Goal: Task Accomplishment & Management: Use online tool/utility

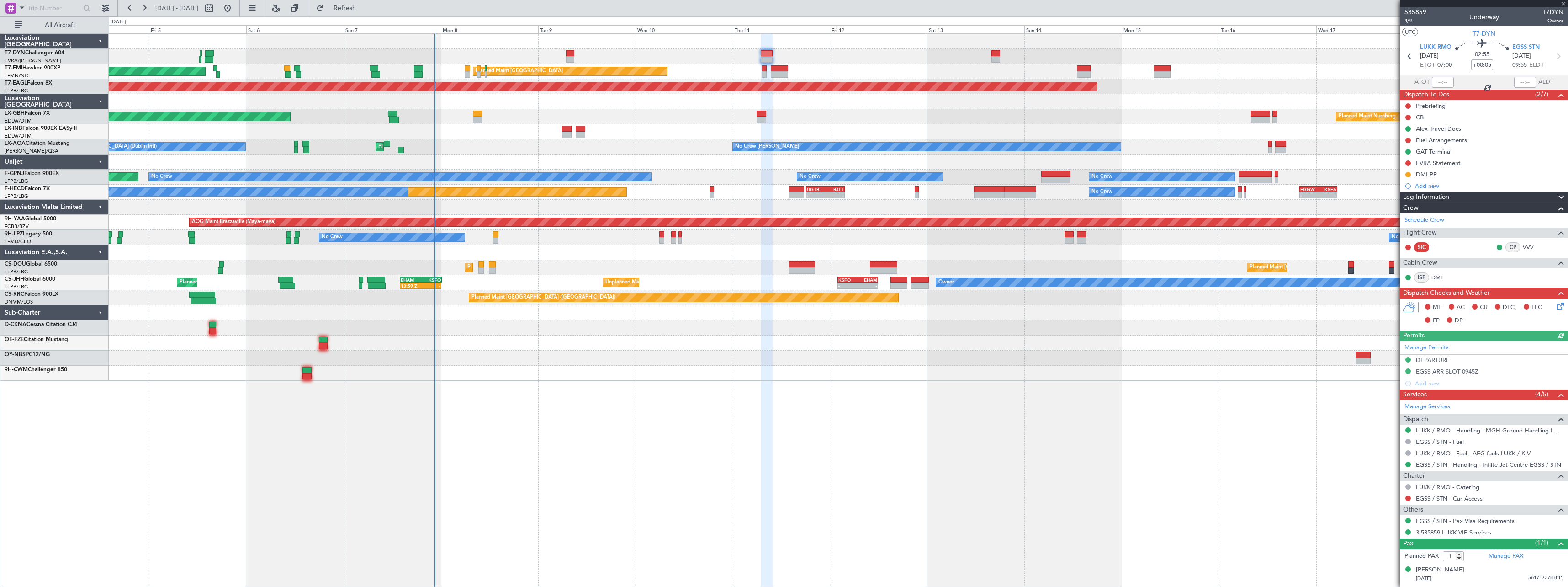
click at [488, 263] on div "Planned Maint [GEOGRAPHIC_DATA] ([GEOGRAPHIC_DATA]) Planned Maint [GEOGRAPHIC_D…" at bounding box center [838, 267] width 1459 height 15
click at [490, 263] on div "Planned Maint [GEOGRAPHIC_DATA] ([GEOGRAPHIC_DATA]) Planned Maint [GEOGRAPHIC_D…" at bounding box center [838, 267] width 1459 height 15
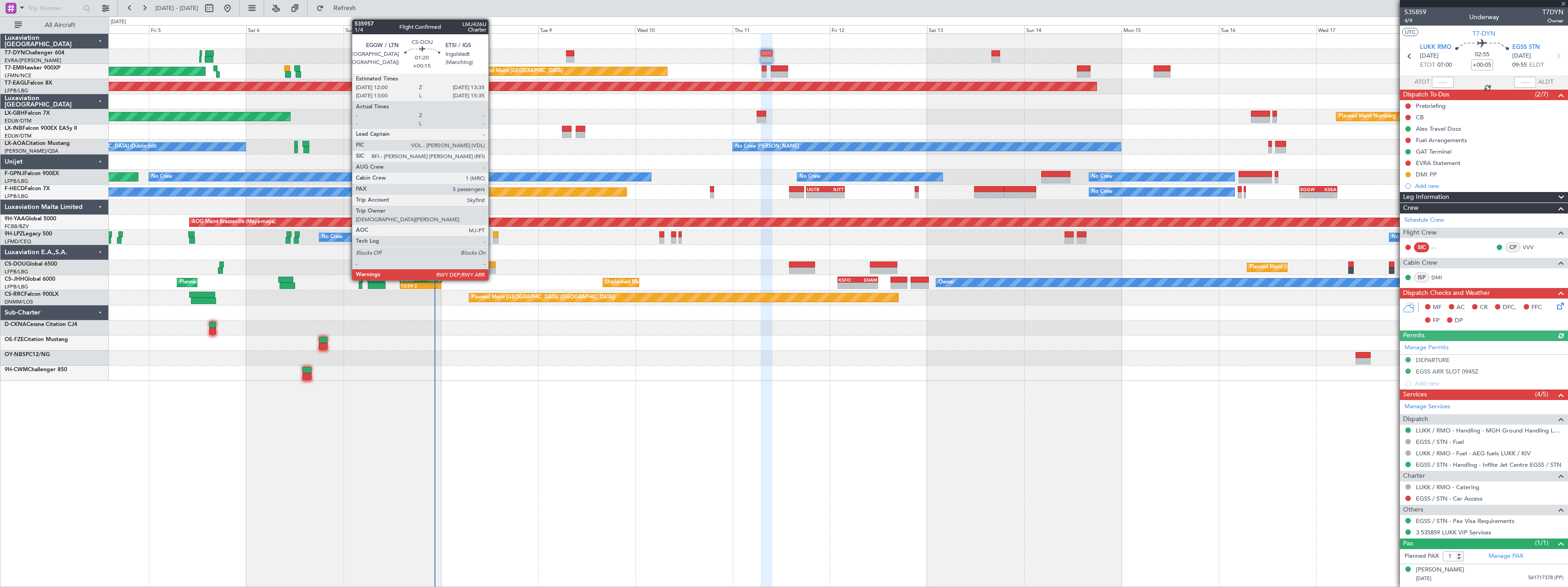
click at [492, 263] on div at bounding box center [492, 264] width 7 height 7
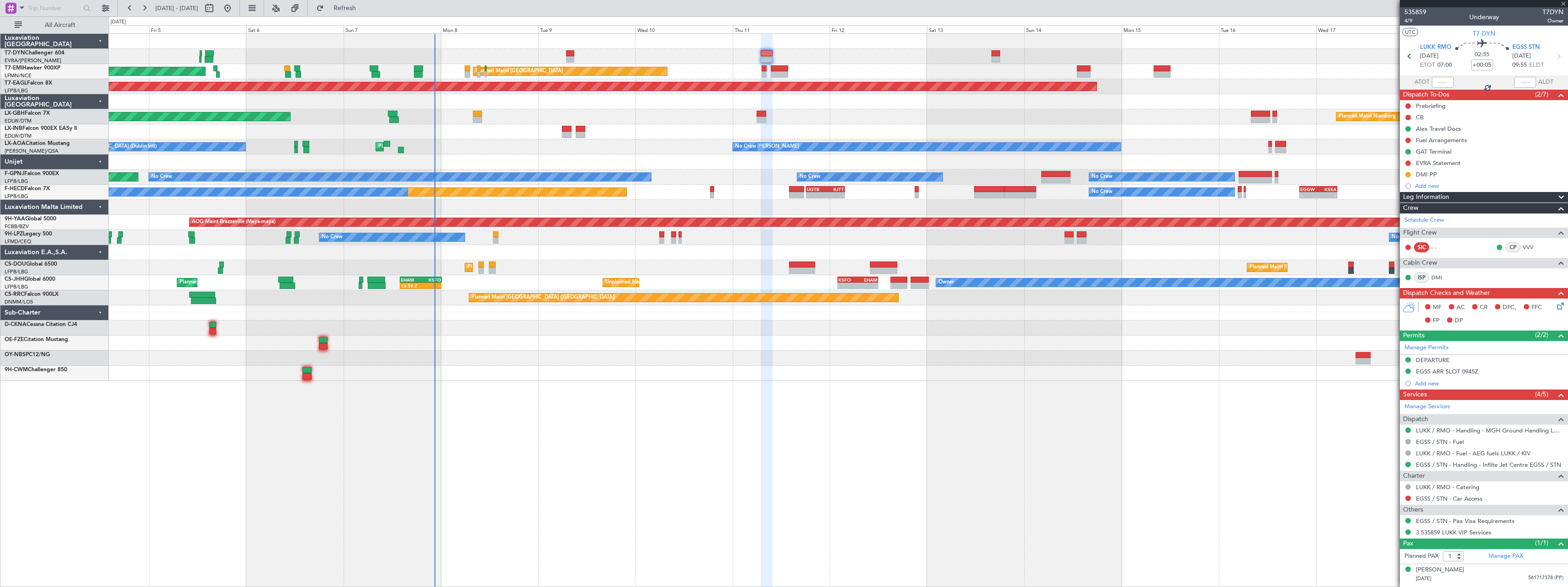
type input "+00:15"
type input "5"
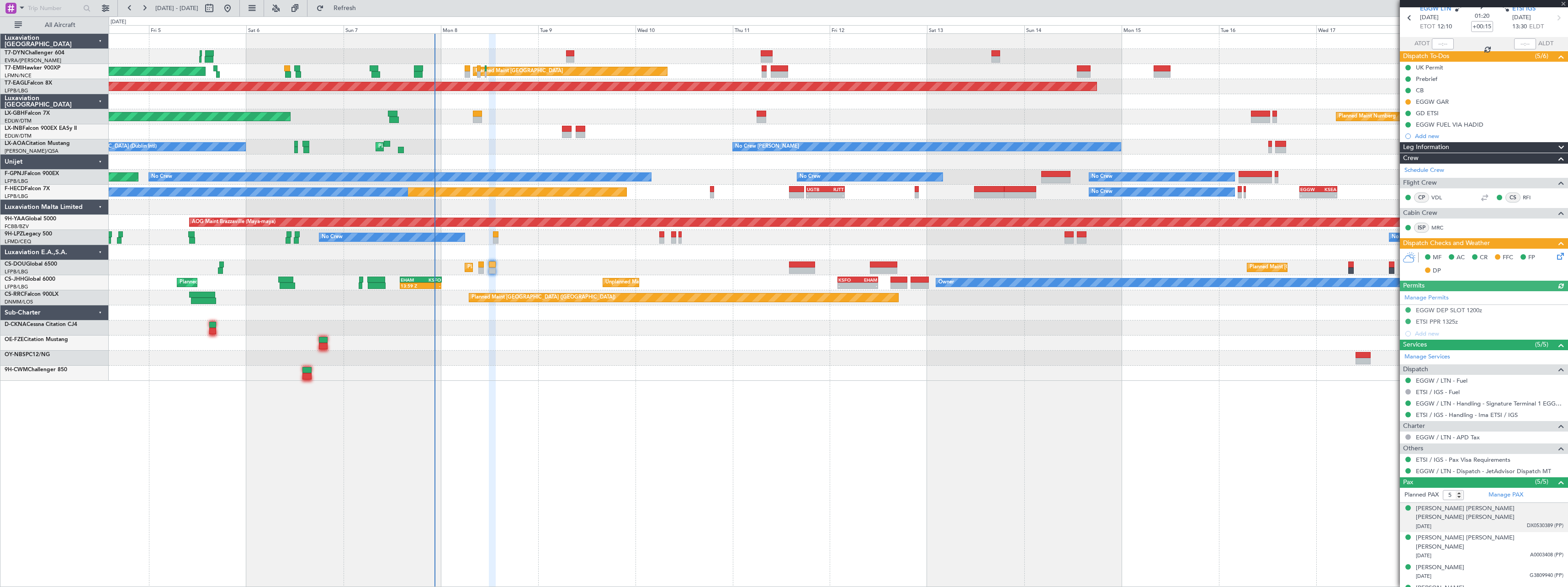
scroll to position [57, 0]
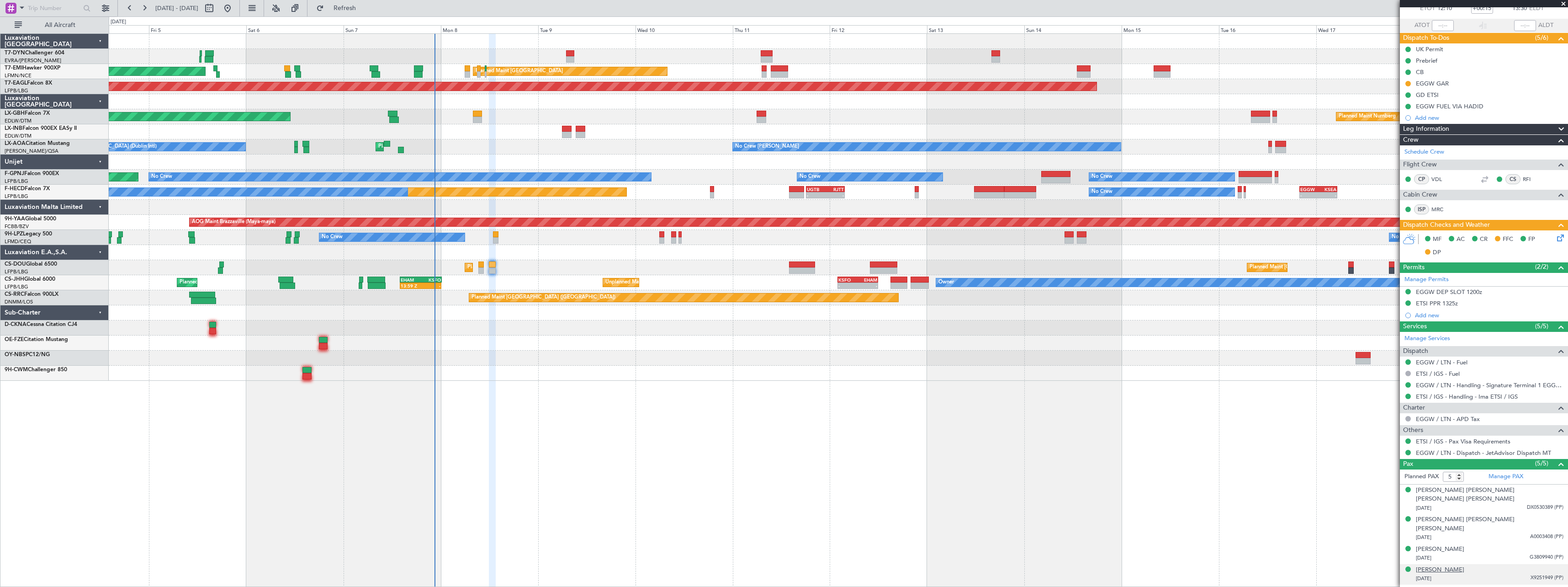
click at [1457, 565] on div "[PERSON_NAME]" at bounding box center [1440, 569] width 49 height 9
click at [1478, 490] on div "[PERSON_NAME] [PERSON_NAME] [PERSON_NAME] [PERSON_NAME]" at bounding box center [1489, 494] width 147 height 18
click at [1454, 538] on div "[PERSON_NAME] [PERSON_NAME] [PERSON_NAME]" at bounding box center [1489, 546] width 147 height 18
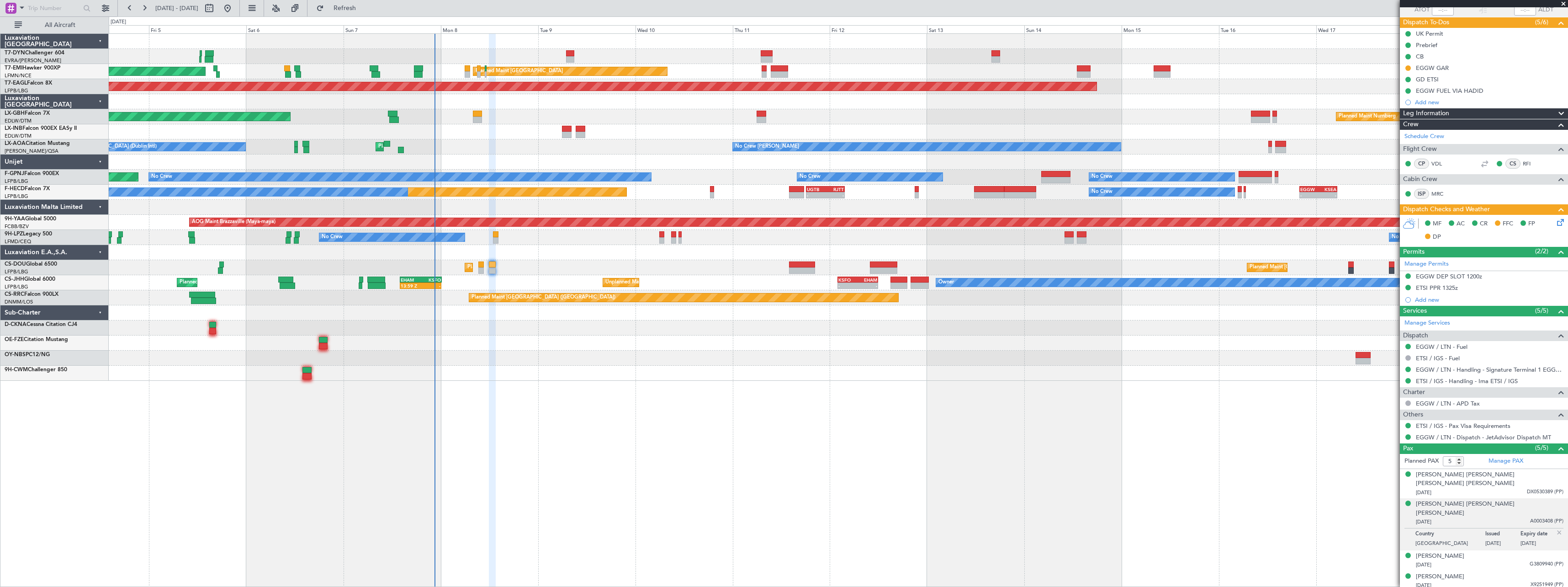
scroll to position [79, 0]
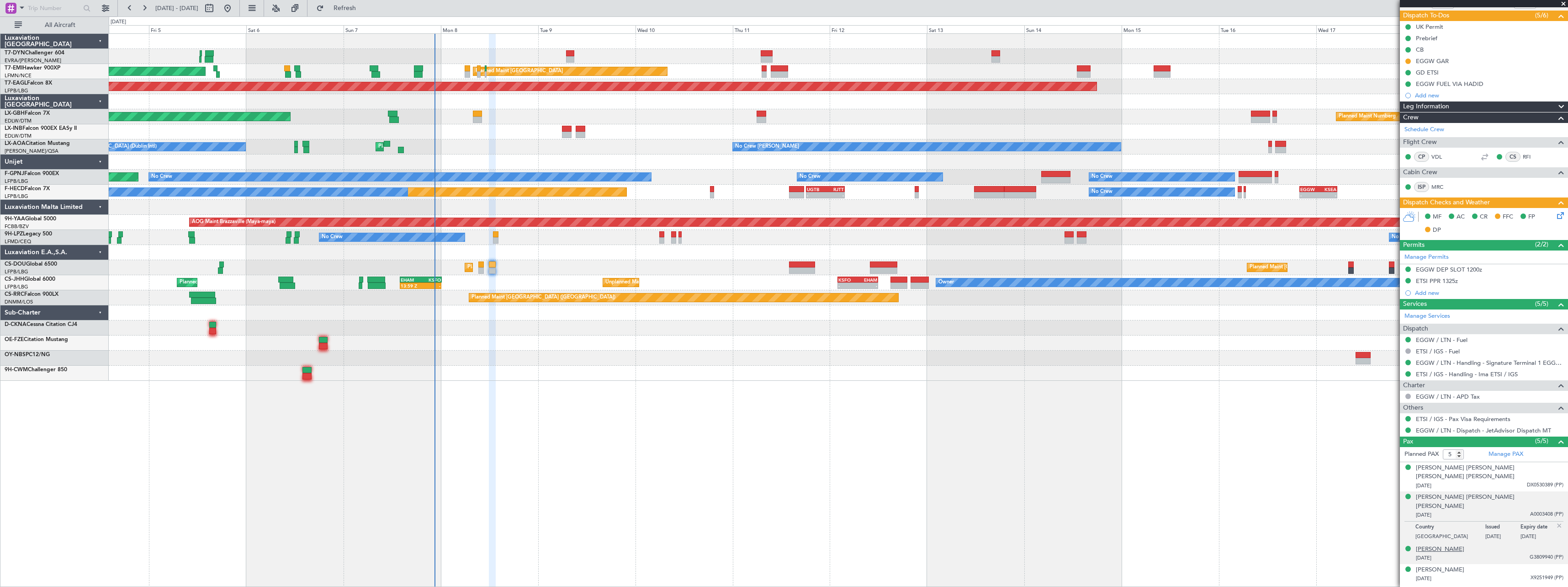
click at [1451, 545] on div "[PERSON_NAME]" at bounding box center [1440, 549] width 49 height 9
click at [1449, 586] on div "[PERSON_NAME] [PERSON_NAME]" at bounding box center [1465, 590] width 99 height 9
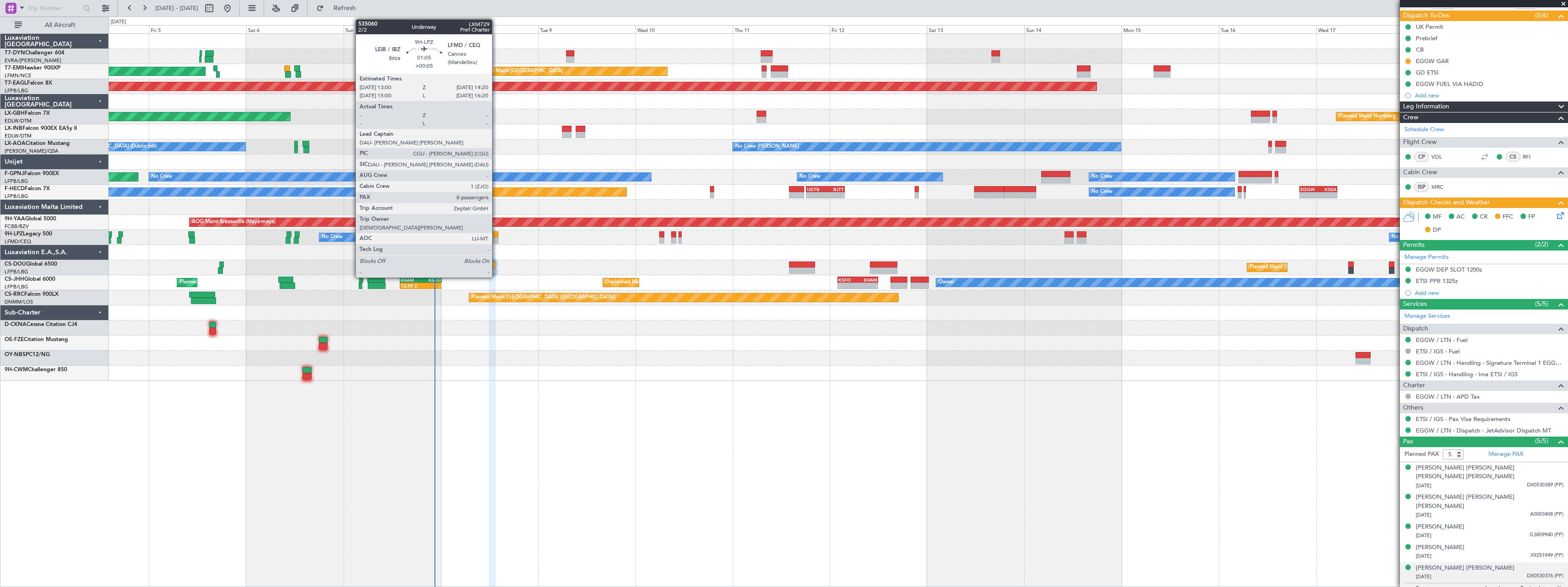
click at [496, 237] on div at bounding box center [495, 241] width 5 height 7
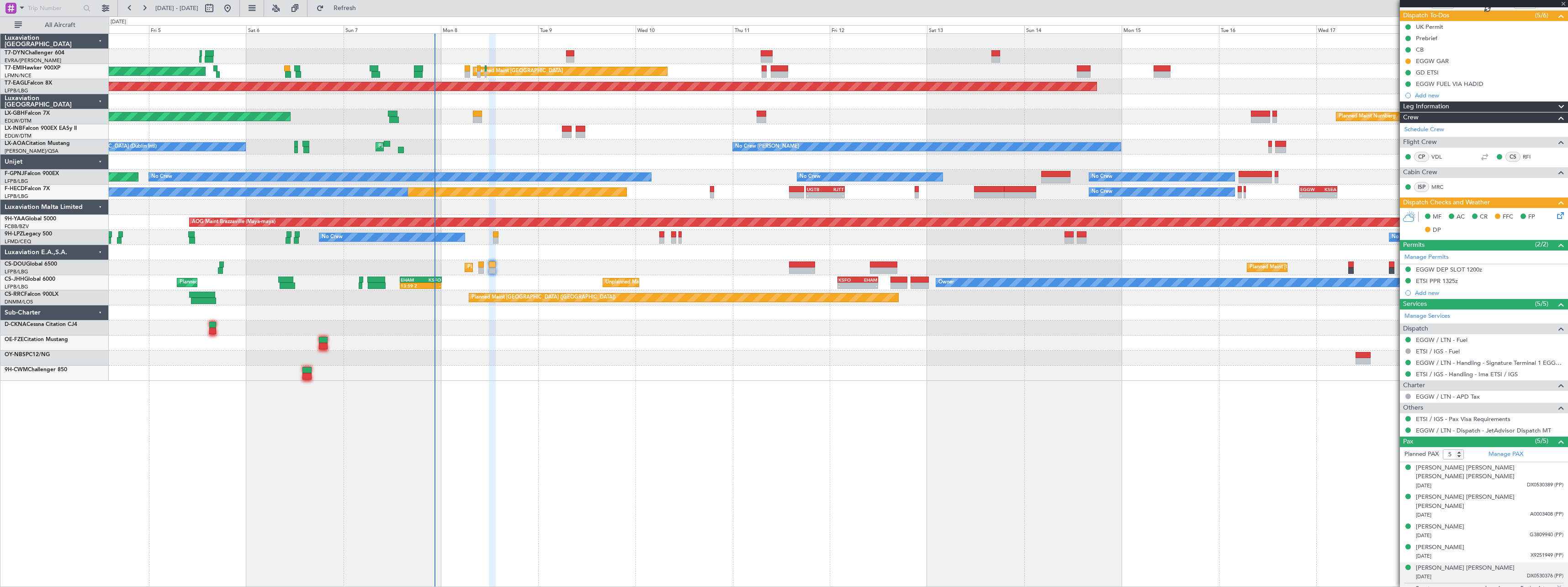
type input "+00:05"
type input "8"
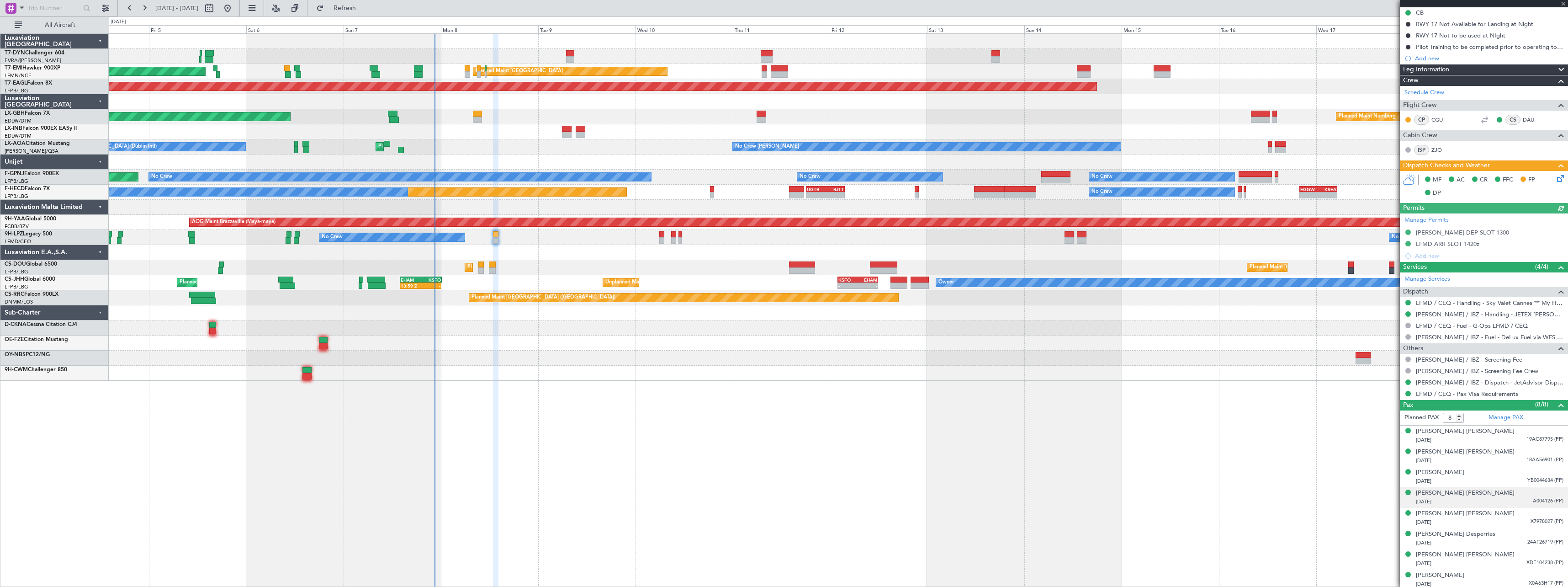
scroll to position [107, 0]
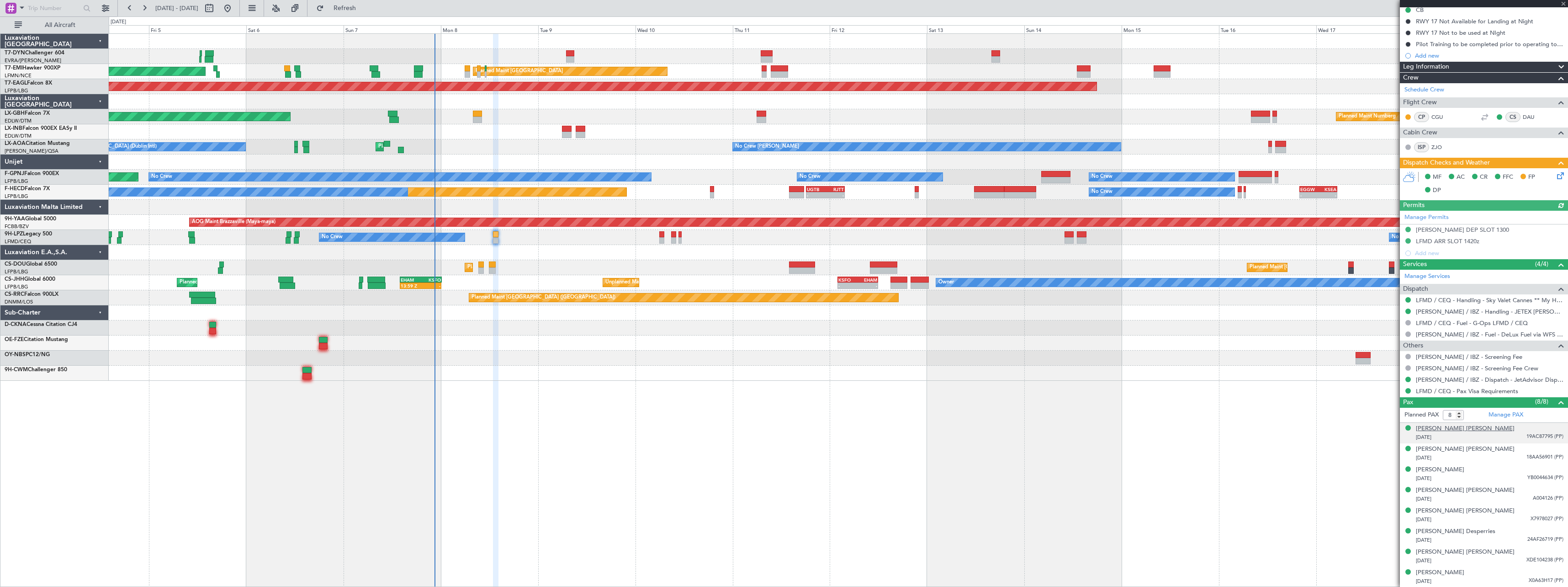
click at [1488, 426] on div "[PERSON_NAME] [PERSON_NAME]" at bounding box center [1465, 429] width 99 height 9
click at [1437, 470] on div "[PERSON_NAME] [PERSON_NAME]" at bounding box center [1465, 471] width 99 height 9
click at [1433, 490] on div "[PERSON_NAME]" at bounding box center [1440, 492] width 49 height 9
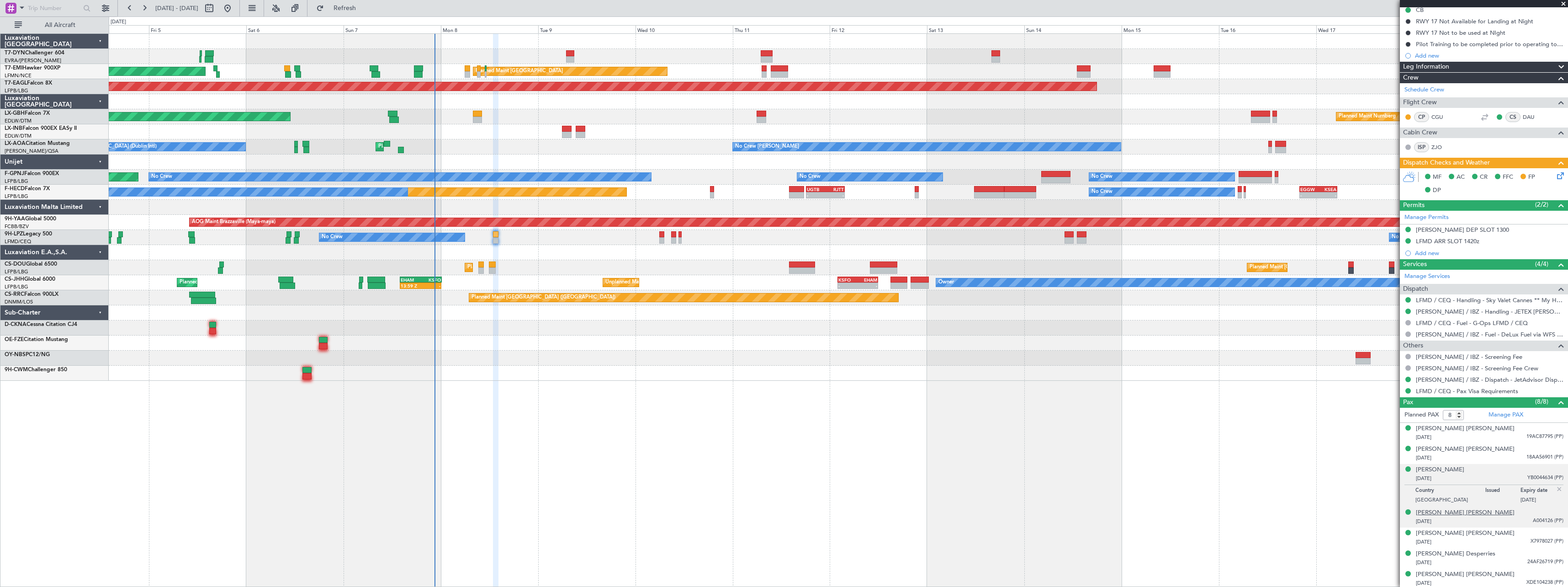
click at [1459, 511] on div "[PERSON_NAME] [PERSON_NAME]" at bounding box center [1465, 513] width 99 height 9
click at [1446, 536] on div "[PERSON_NAME] [PERSON_NAME]" at bounding box center [1465, 533] width 99 height 9
click at [1456, 554] on div "[PERSON_NAME] Desperries" at bounding box center [1455, 554] width 80 height 9
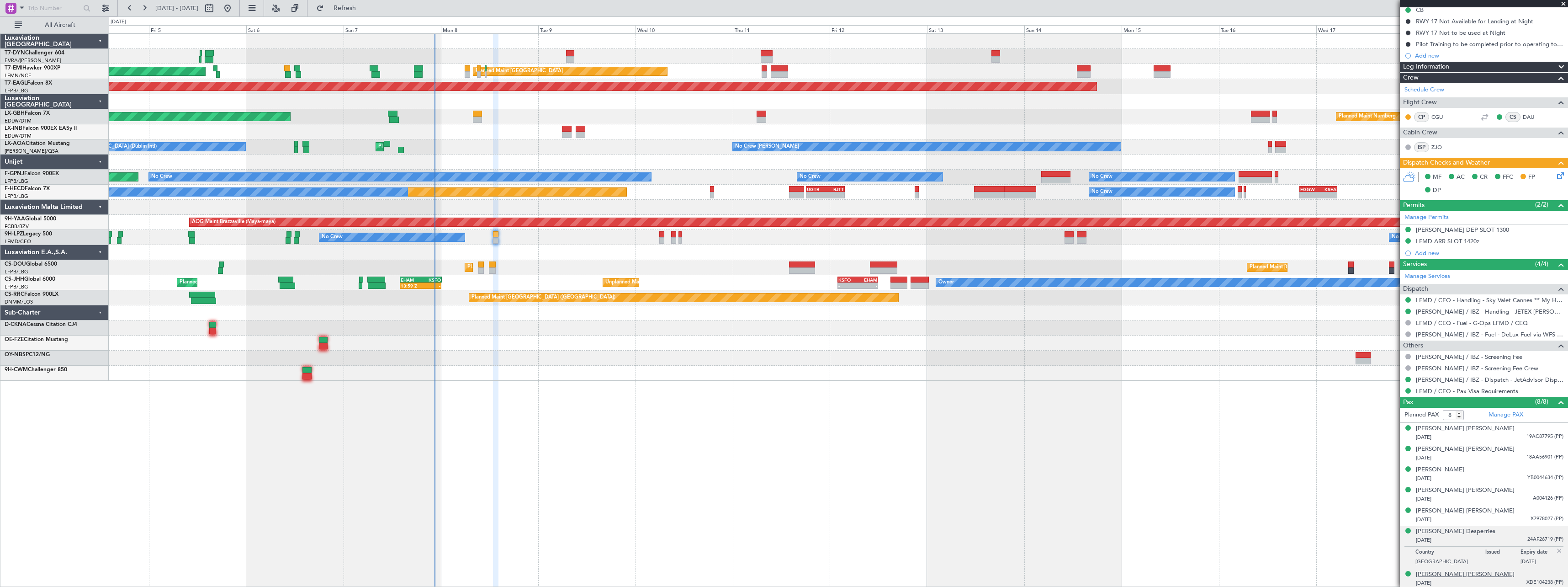
click at [1465, 572] on div "[PERSON_NAME] [PERSON_NAME]" at bounding box center [1465, 574] width 99 height 9
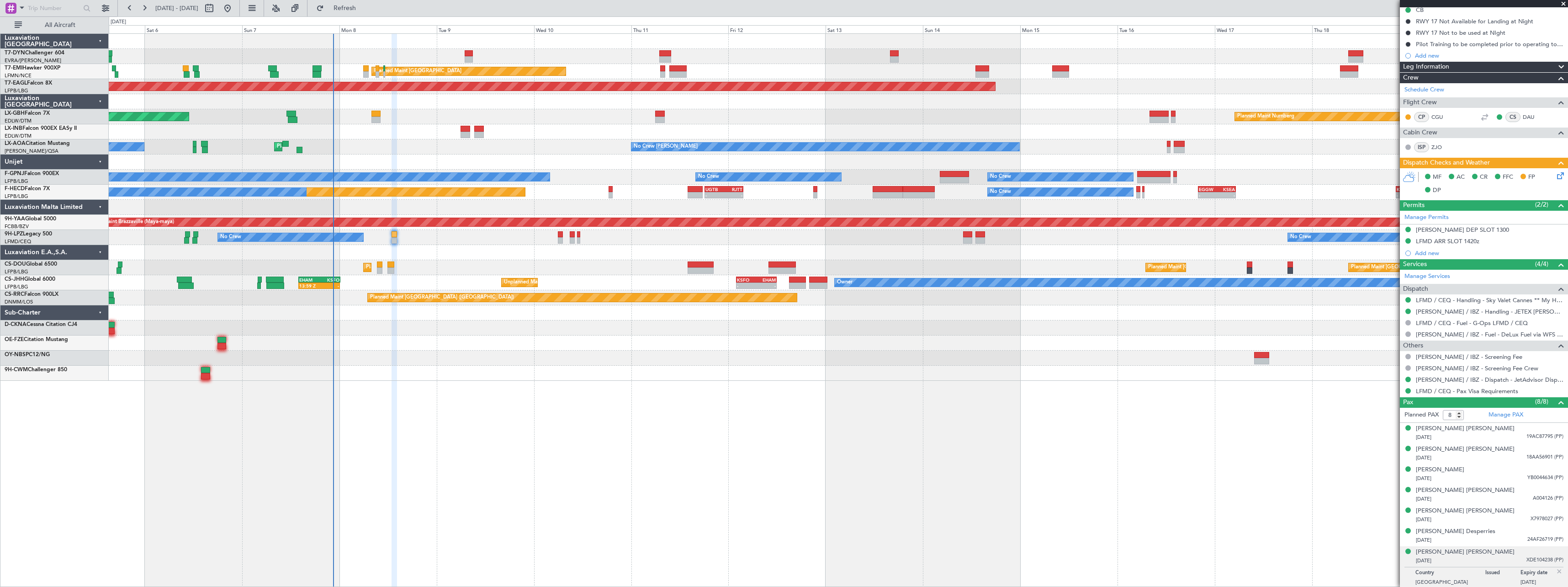
click at [655, 320] on div "AOG Maint Riga (Riga Intl) Planned Maint [GEOGRAPHIC_DATA] Planned Maint [GEOGR…" at bounding box center [838, 208] width 1459 height 347
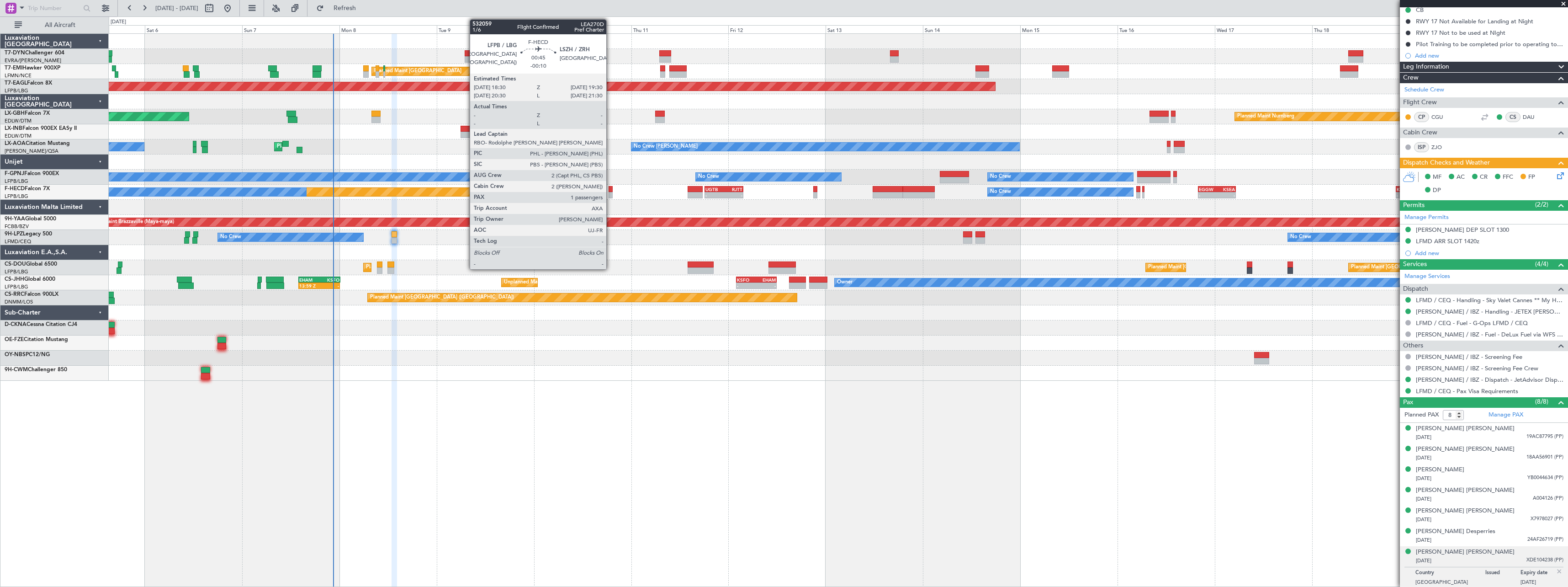
click at [611, 193] on div at bounding box center [611, 195] width 4 height 7
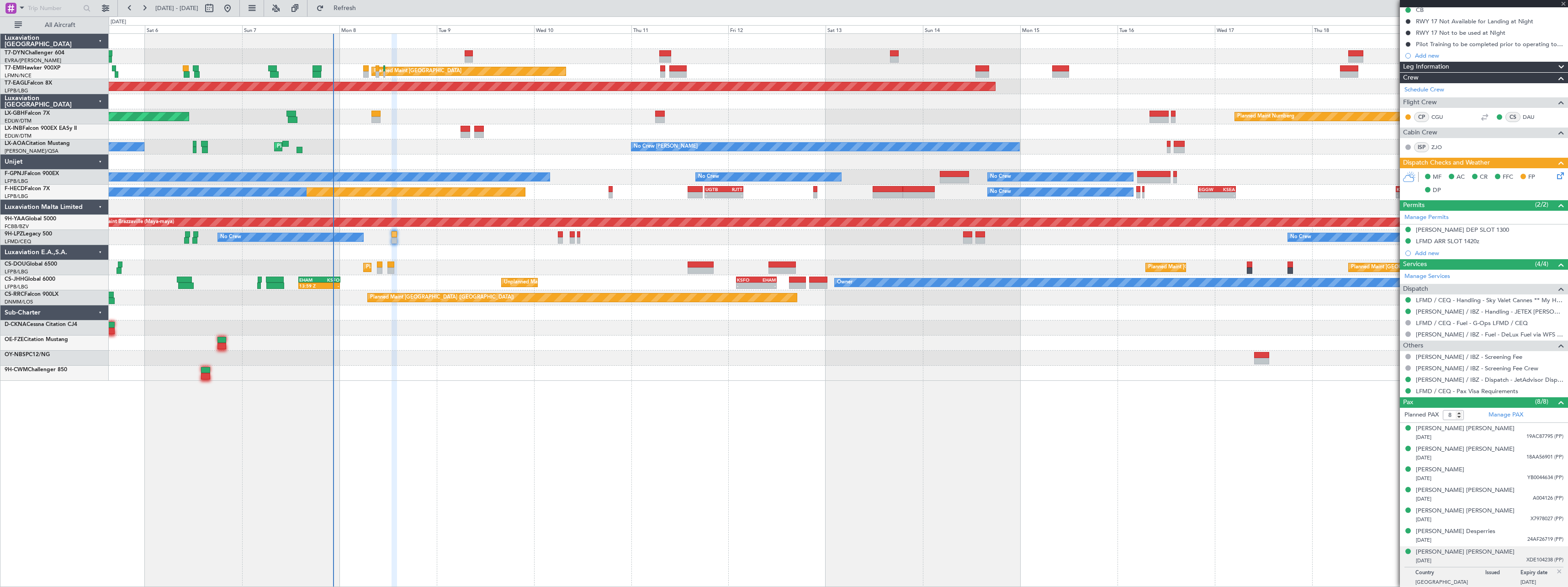
type input "-00:10"
type input "1"
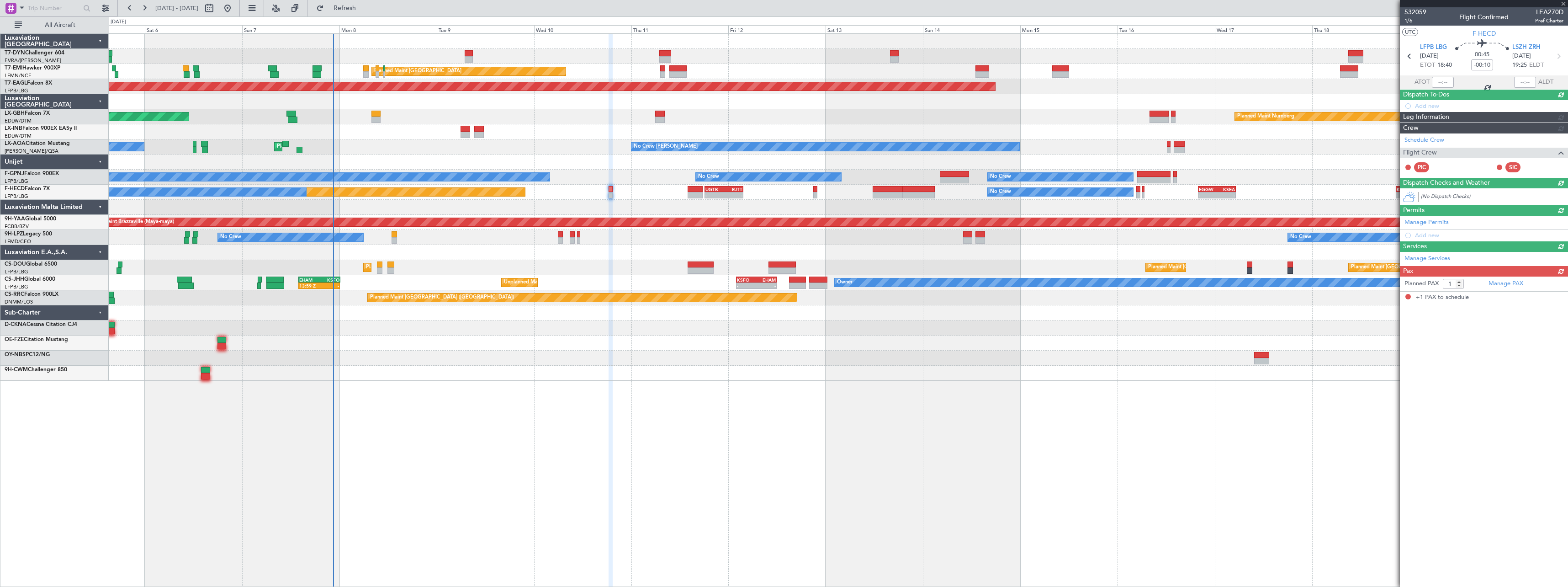
scroll to position [0, 0]
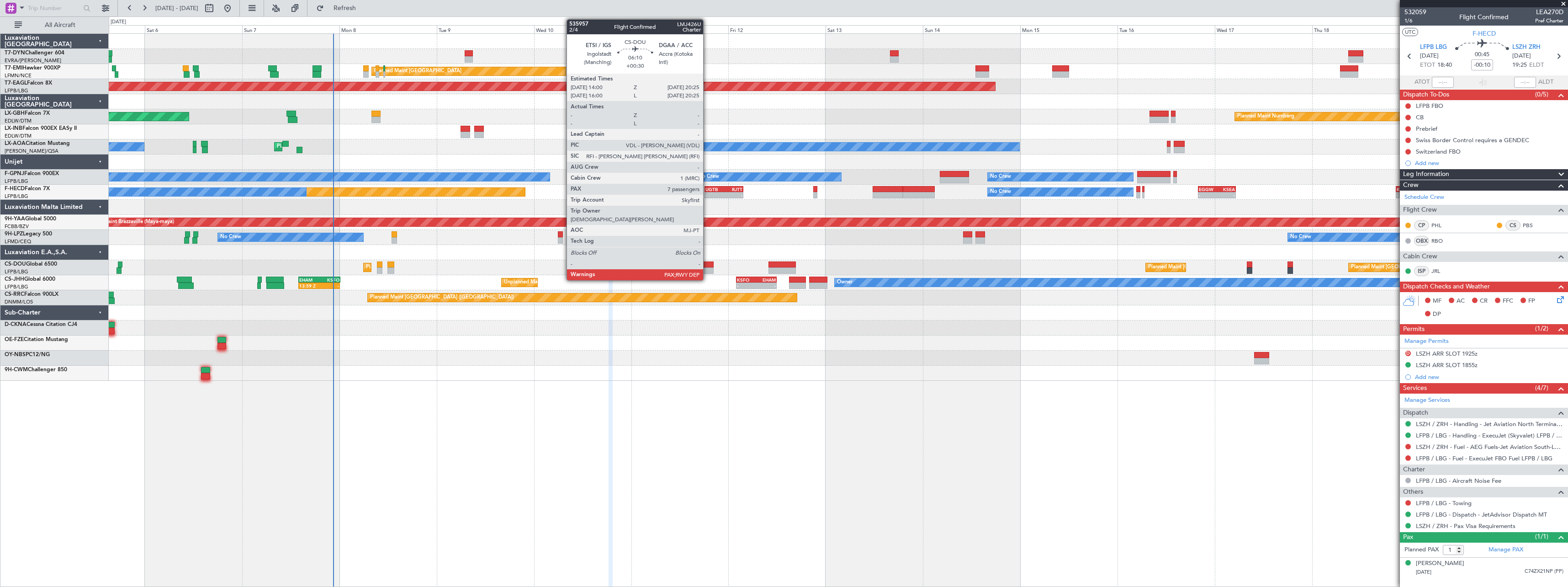
click at [707, 262] on div at bounding box center [701, 264] width 26 height 7
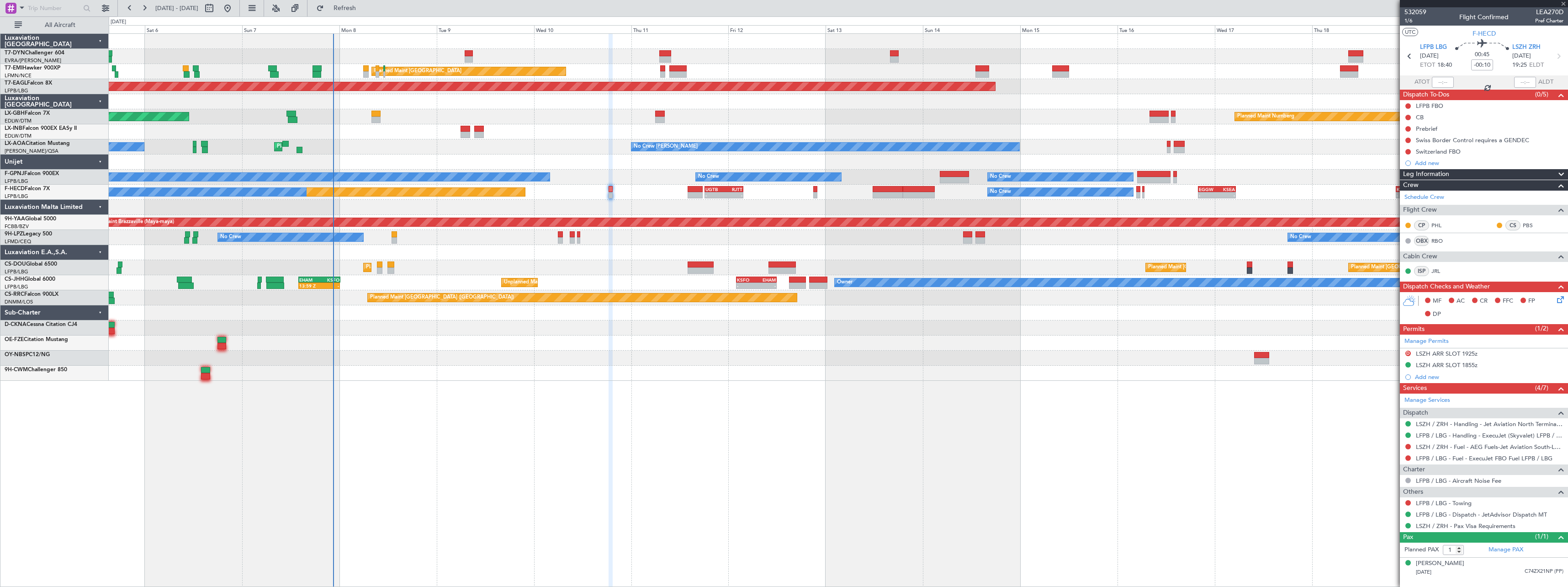
type input "+00:30"
type input "7"
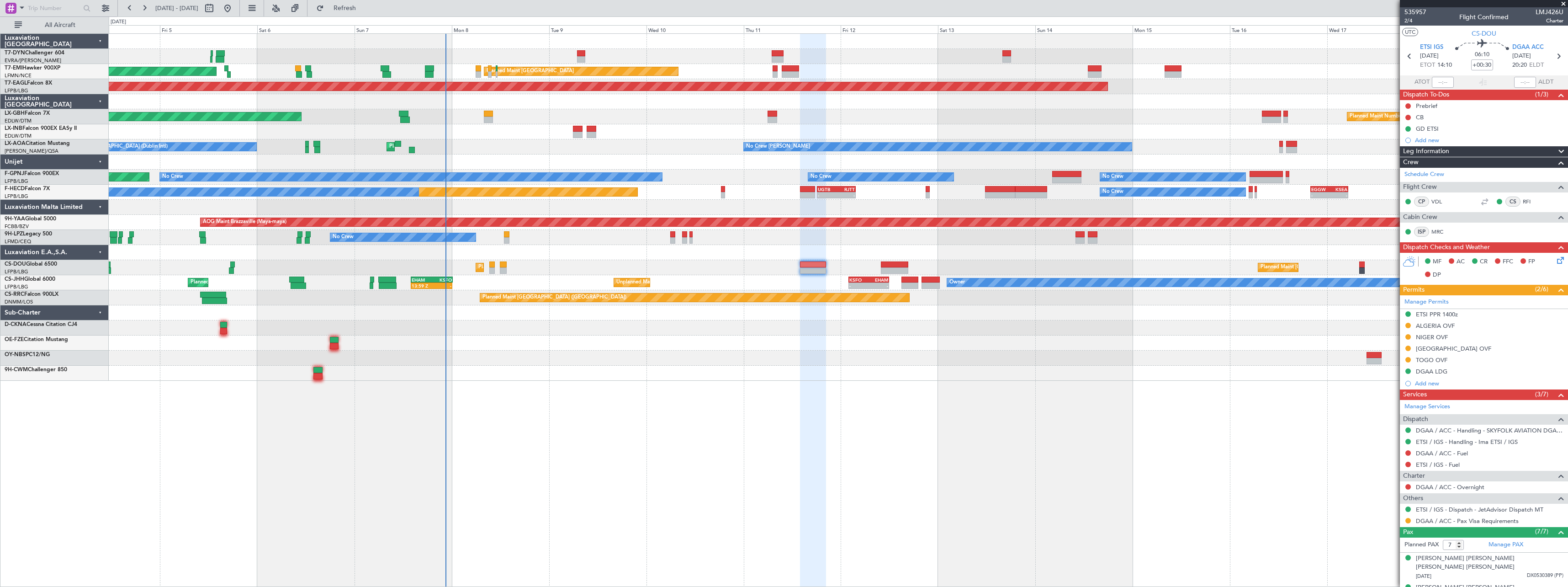
click at [919, 342] on div at bounding box center [838, 343] width 1459 height 15
